Goal: Task Accomplishment & Management: Manage account settings

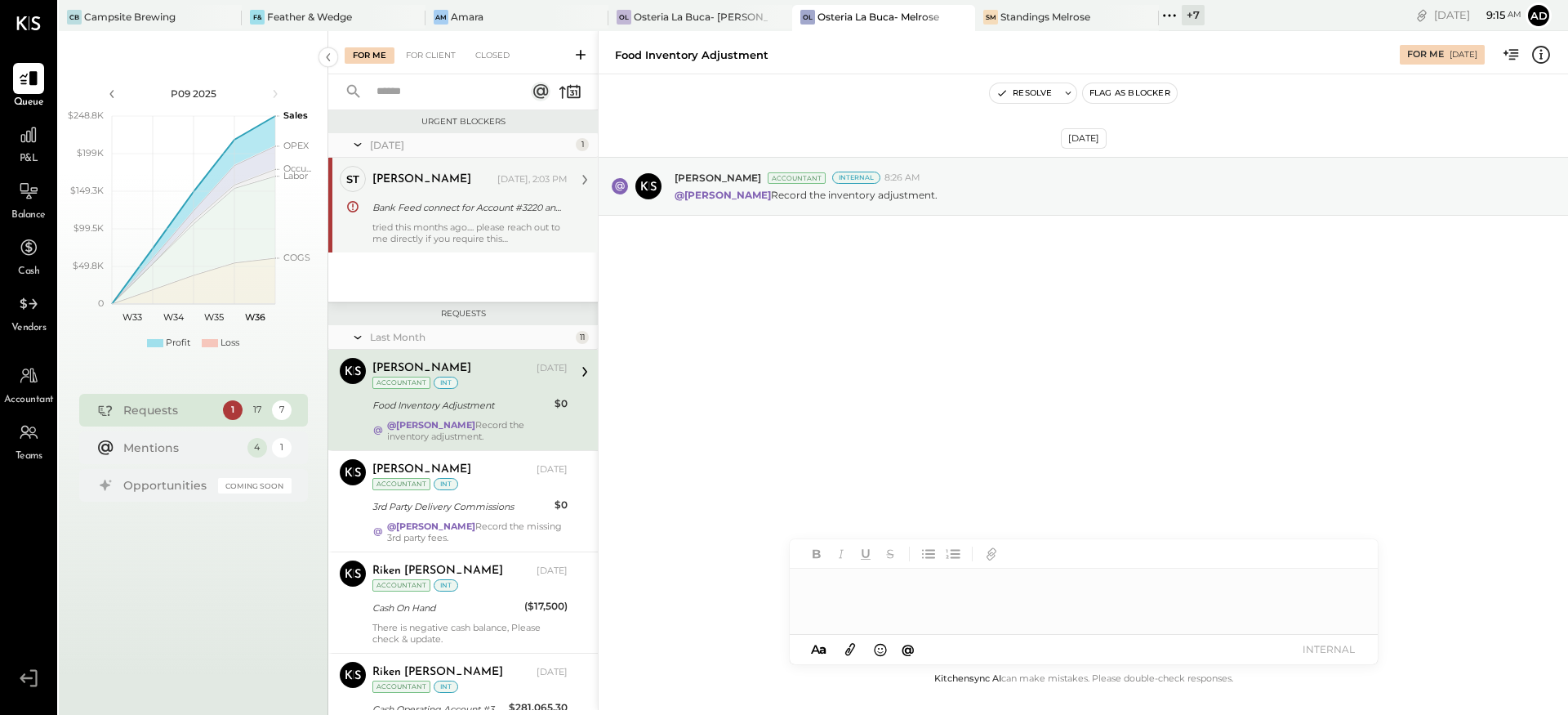
click at [460, 221] on div "tried this months ago.... please reach out to me directly if you require this" at bounding box center [469, 232] width 195 height 23
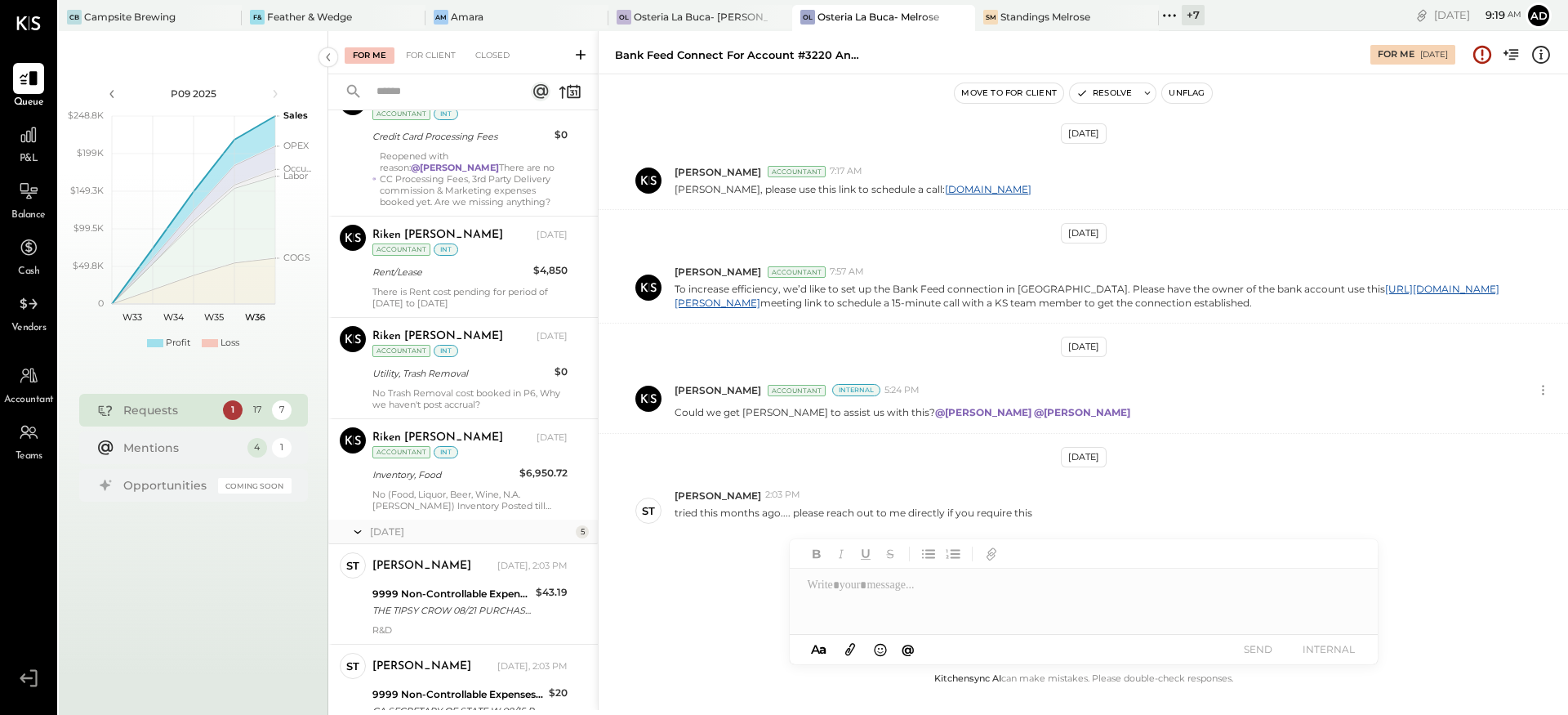
scroll to position [881, 0]
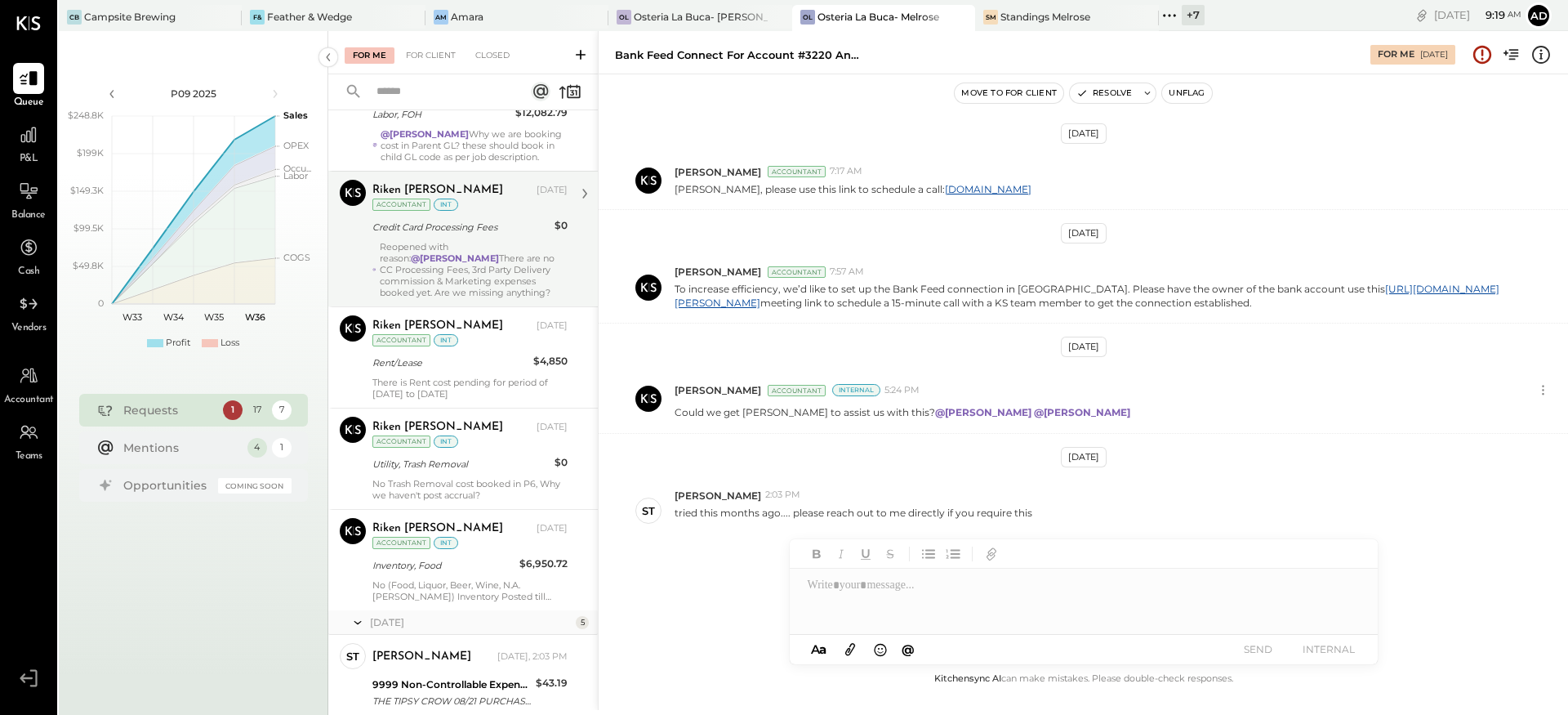
click at [449, 290] on div "Reopened with reason: @[PERSON_NAME] There are no CC Processing Fees, 3rd Party…" at bounding box center [473, 270] width 187 height 58
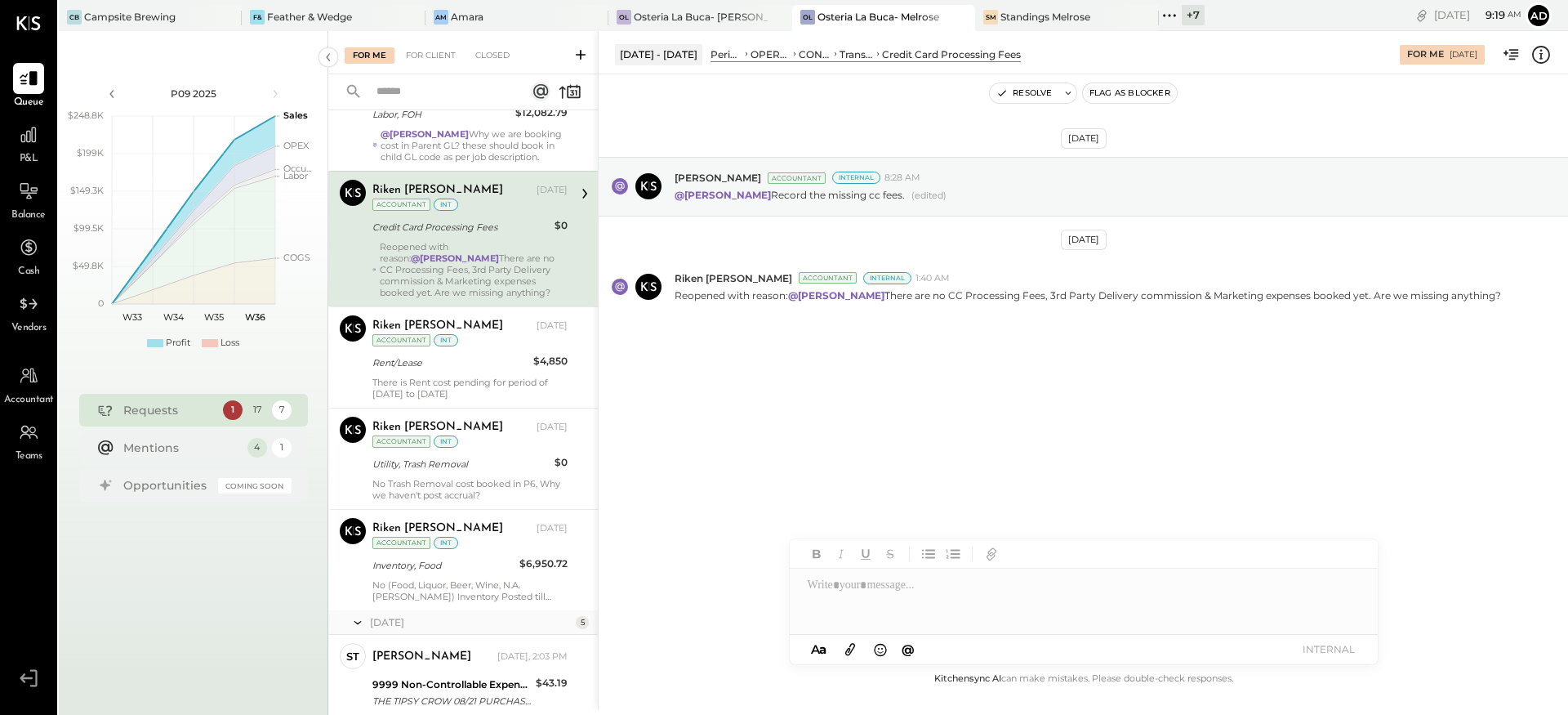
scroll to position [1397, 0]
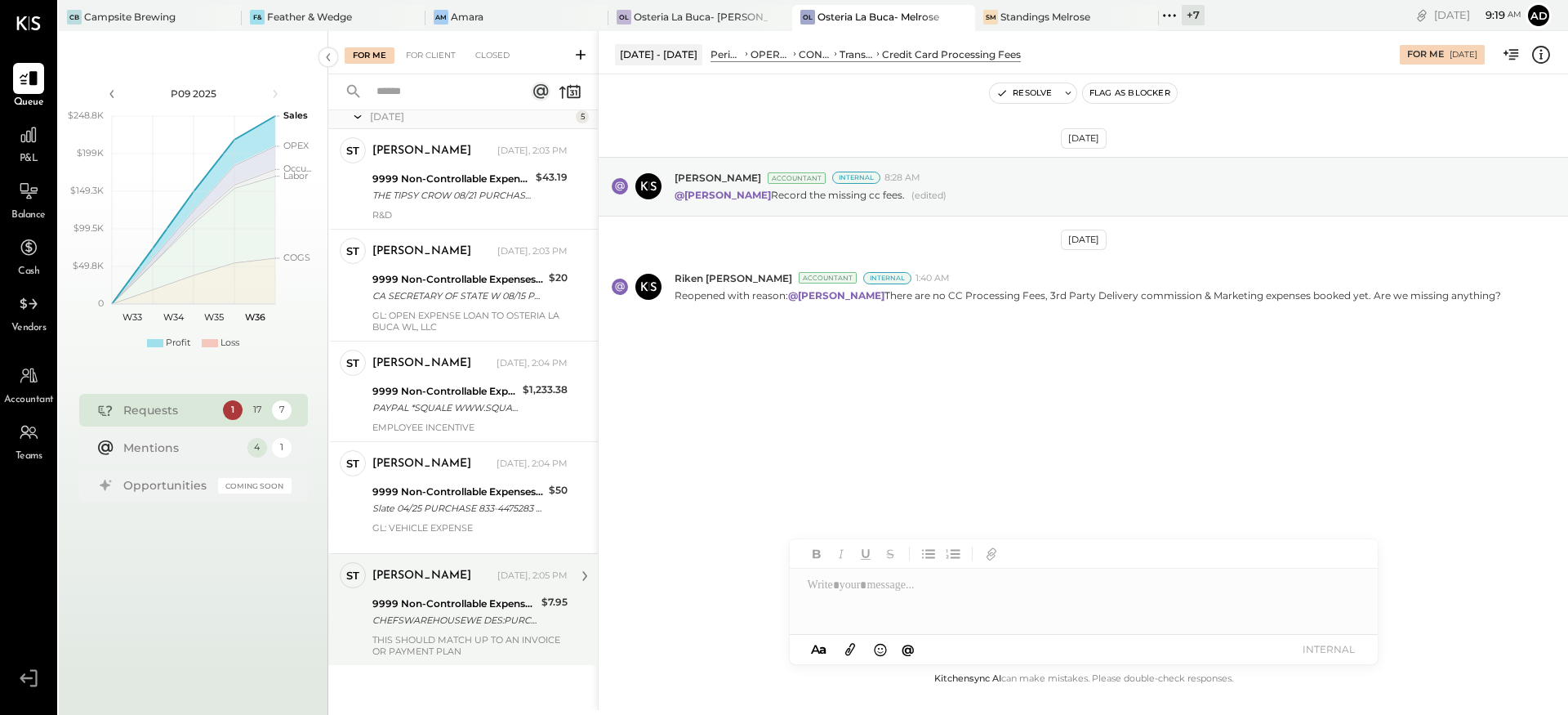
click at [465, 621] on div "CHEFSWAREHOUSEWE DES:PURCHASE ID CHEFSWAREHOUSEWE DES:PURCHASE ID:OSTERIA LA BU…" at bounding box center [454, 620] width 165 height 16
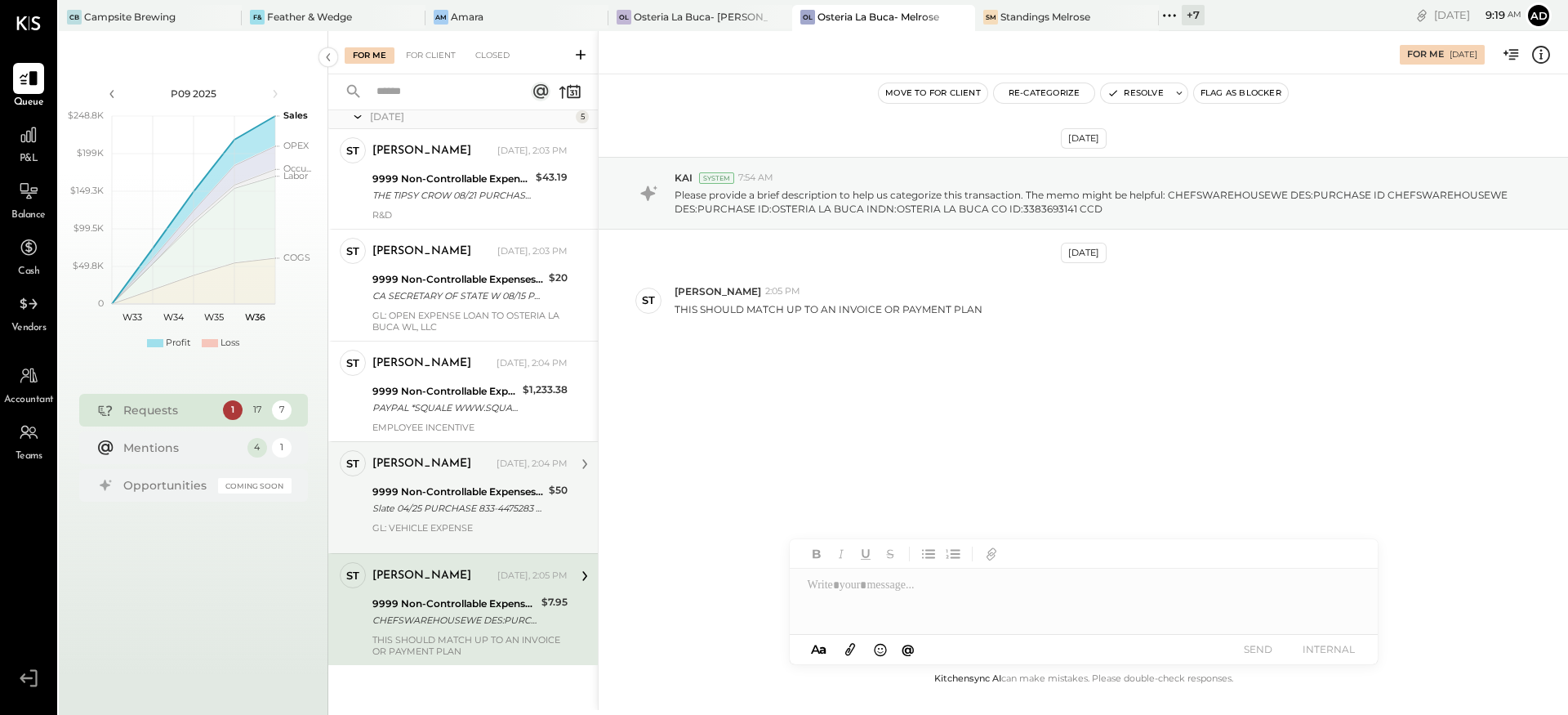
click at [492, 510] on div "Slate 04/25 PURCHASE 833-4475283 Slate 04/25 PURCHASE 833-4475283 MI DEBIT CARD…" at bounding box center [458, 508] width 172 height 16
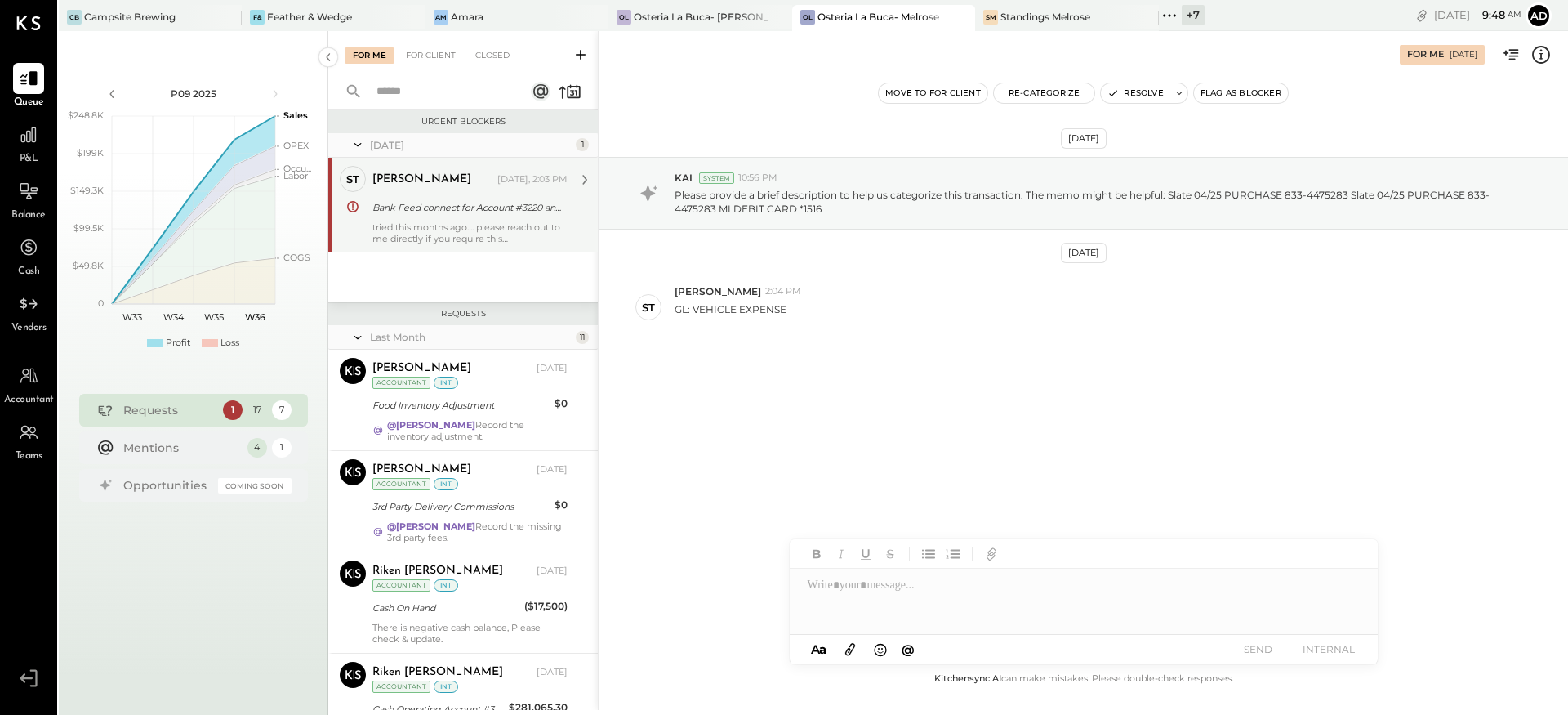
click at [448, 205] on div "Bank Feed connect for Account #3220 and CC #2607" at bounding box center [467, 208] width 190 height 16
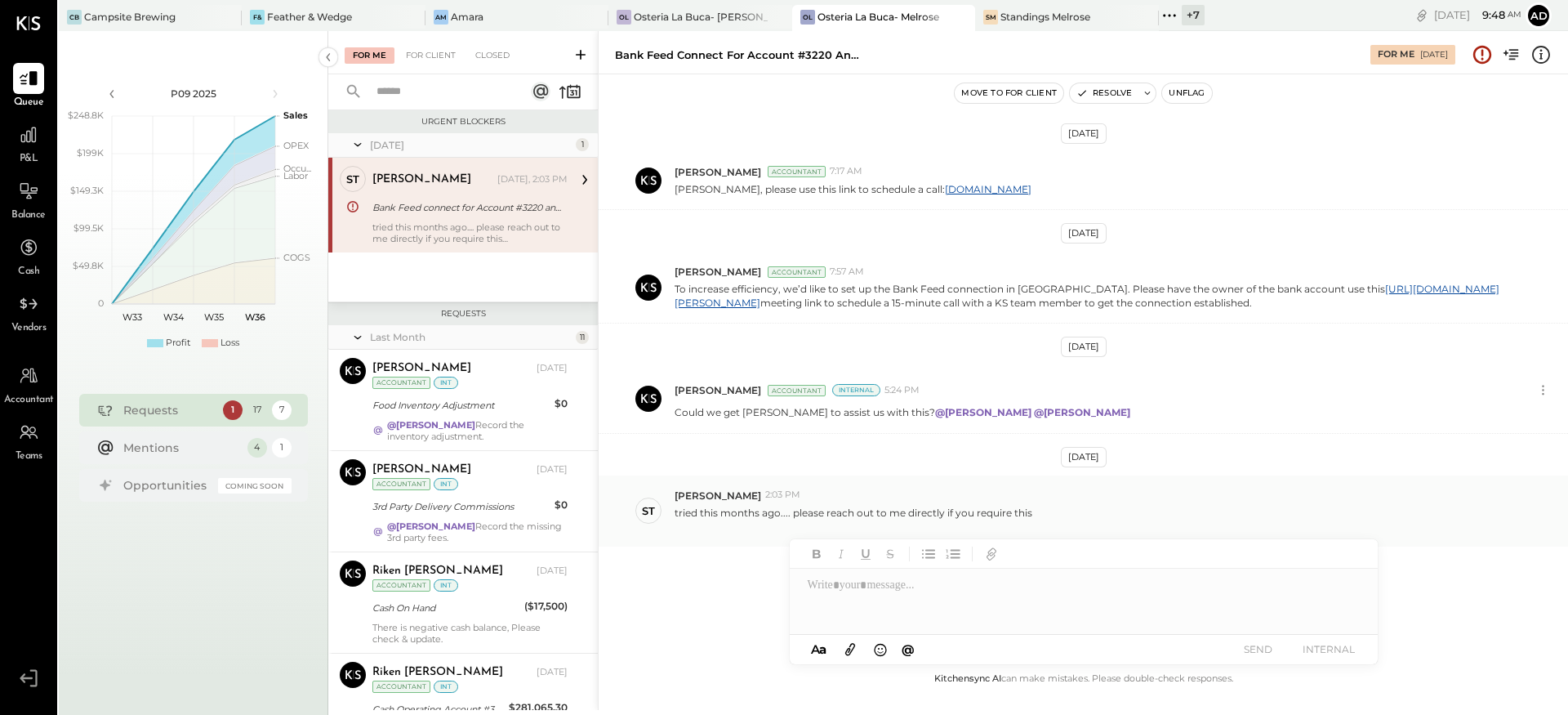
click at [706, 539] on div "st [PERSON_NAME] 2:03 PM tried this months ago.... please reach out to me direc…" at bounding box center [1083, 511] width 969 height 71
click at [804, 496] on div "[PERSON_NAME] 2:03 PM" at bounding box center [1115, 495] width 880 height 14
drag, startPoint x: 855, startPoint y: 509, endPoint x: 1033, endPoint y: 517, distance: 178.2
click at [1033, 517] on div "tried this months ago.... please reach out to me directly if you require this" at bounding box center [1115, 518] width 880 height 31
click at [849, 507] on p "tried this months ago.... please reach out to me directly if you require this" at bounding box center [853, 519] width 357 height 27
